Goal: Information Seeking & Learning: Learn about a topic

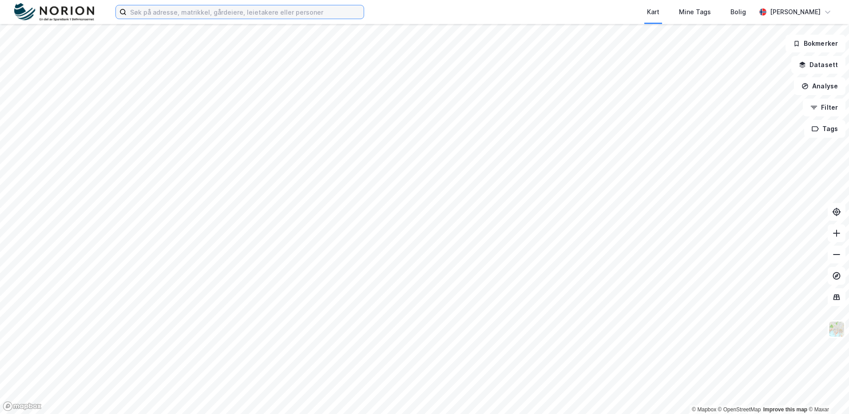
click at [163, 14] on input at bounding box center [245, 11] width 237 height 13
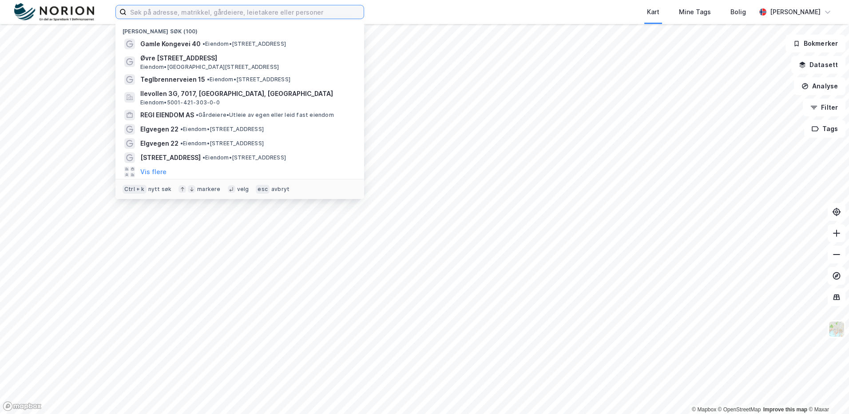
click at [163, 10] on input at bounding box center [245, 11] width 237 height 13
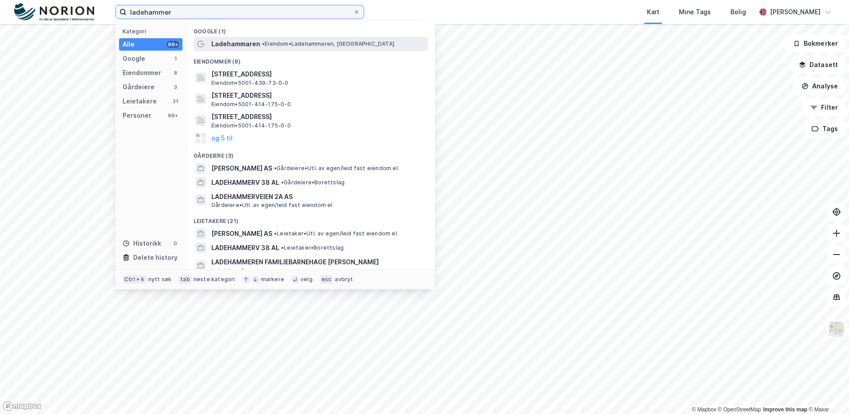
type input "ladehammer"
click at [231, 37] on div "Ladehammaren • Eiendom • Ladehammaren, [GEOGRAPHIC_DATA]" at bounding box center [311, 44] width 234 height 14
